Goal: Transaction & Acquisition: Purchase product/service

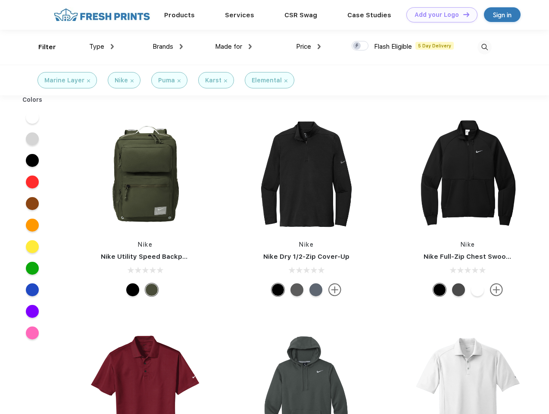
scroll to position [0, 0]
click at [439, 15] on link "Add your Logo Design Tool" at bounding box center [442, 14] width 71 height 15
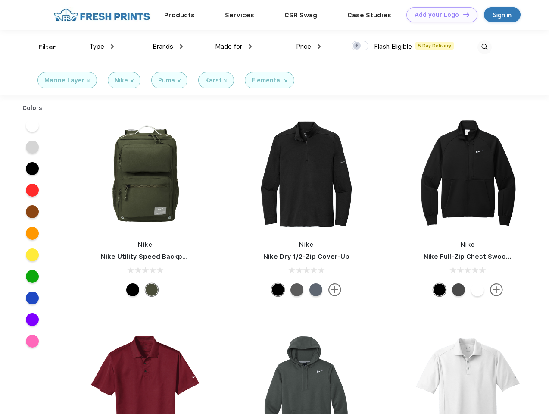
click at [0, 0] on div "Design Tool" at bounding box center [0, 0] width 0 height 0
click at [463, 14] on link "Add your Logo Design Tool" at bounding box center [442, 14] width 71 height 15
click at [41, 47] on div "Filter" at bounding box center [47, 47] width 18 height 10
click at [102, 47] on span "Type" at bounding box center [96, 47] width 15 height 8
click at [168, 47] on span "Brands" at bounding box center [163, 47] width 21 height 8
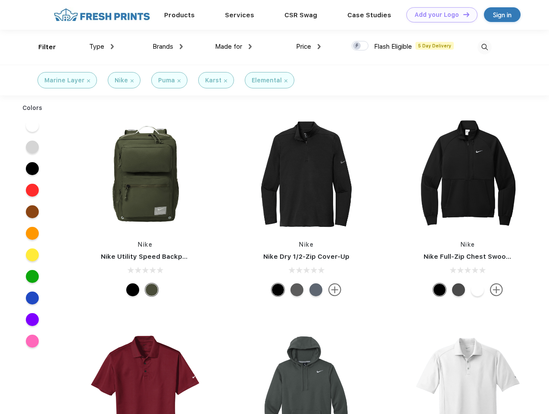
click at [234, 47] on span "Made for" at bounding box center [228, 47] width 27 height 8
click at [309, 47] on span "Price" at bounding box center [303, 47] width 15 height 8
click at [361, 46] on div at bounding box center [360, 45] width 17 height 9
click at [358, 46] on input "checkbox" at bounding box center [355, 44] width 6 height 6
click at [485, 47] on img at bounding box center [485, 47] width 14 height 14
